Goal: Task Accomplishment & Management: Manage account settings

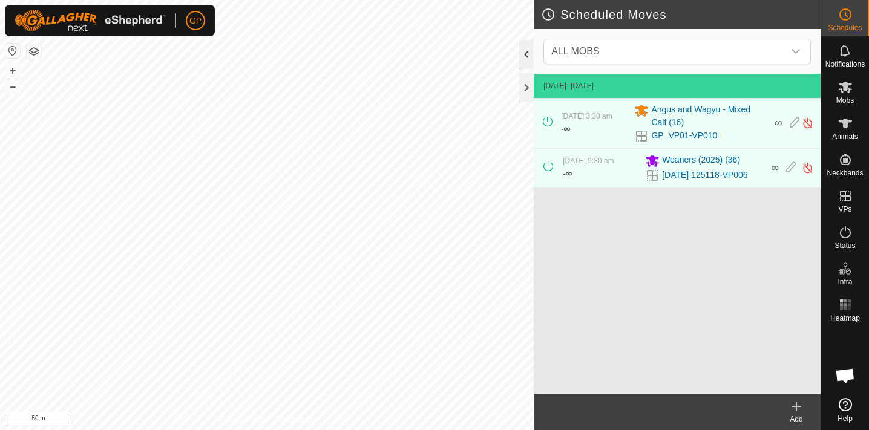
scroll to position [827, 0]
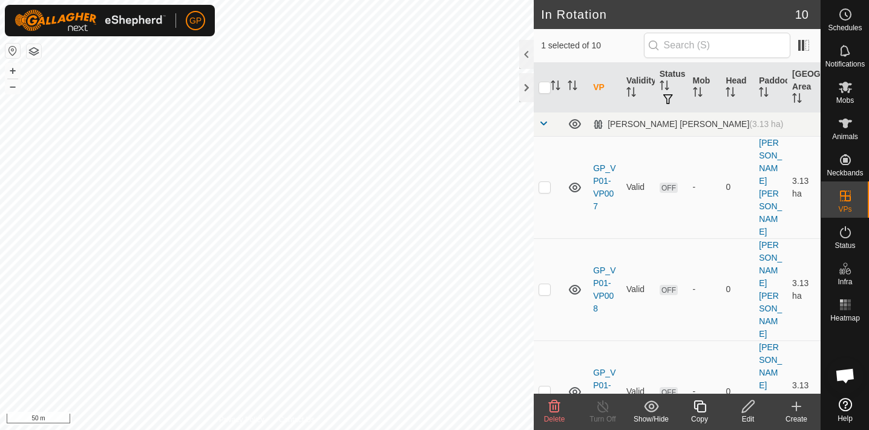
click at [552, 410] on icon at bounding box center [554, 406] width 11 height 12
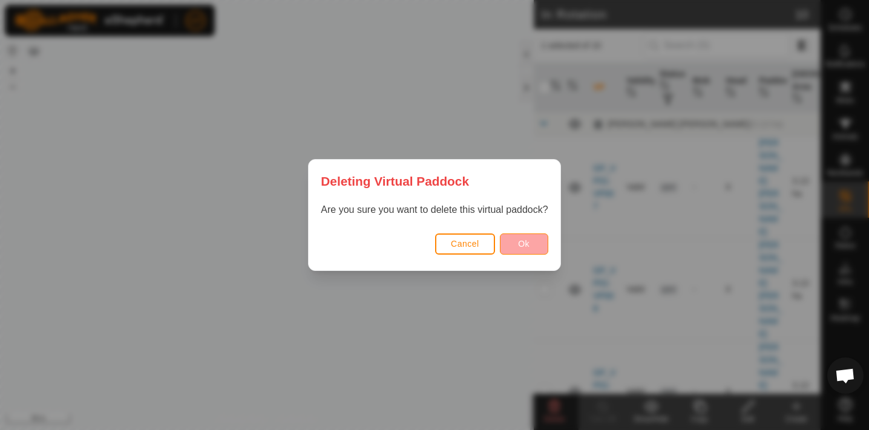
click at [524, 246] on span "Ok" at bounding box center [523, 244] width 11 height 10
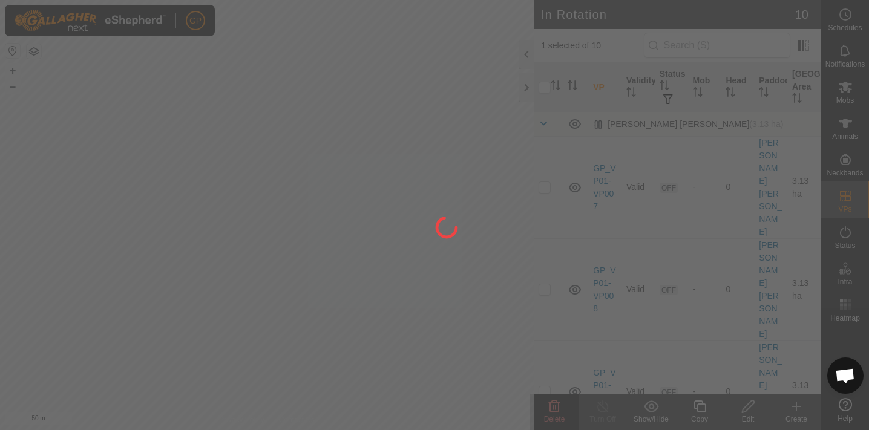
checkbox input "false"
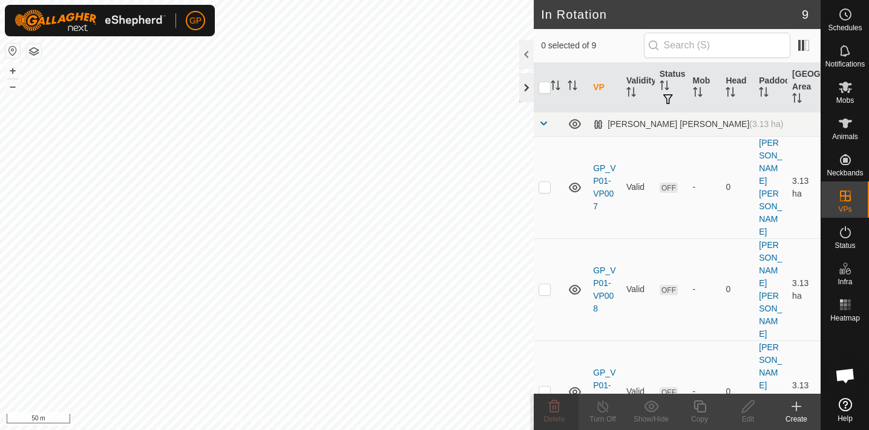
click at [526, 93] on div at bounding box center [526, 87] width 15 height 29
